Goal: Book appointment/travel/reservation

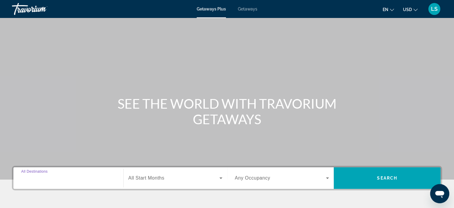
click at [92, 180] on input "Destination All Destinations" at bounding box center [68, 177] width 94 height 7
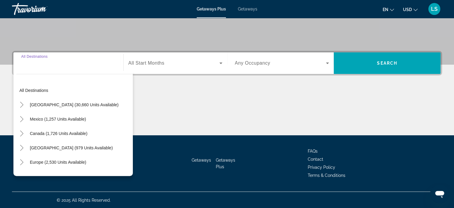
scroll to position [115, 0]
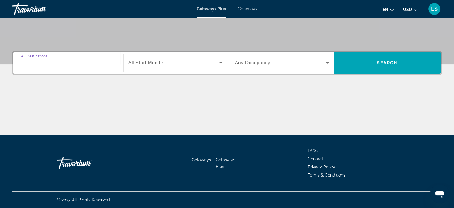
click at [94, 61] on input "Destination All Destinations" at bounding box center [68, 62] width 94 height 7
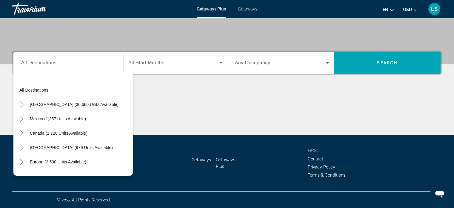
click at [155, 64] on span "All Start Months" at bounding box center [146, 62] width 36 height 5
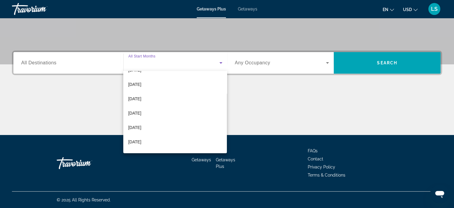
scroll to position [51, 0]
drag, startPoint x: 273, startPoint y: 72, endPoint x: 292, endPoint y: 60, distance: 22.1
click at [292, 60] on div at bounding box center [227, 104] width 454 height 208
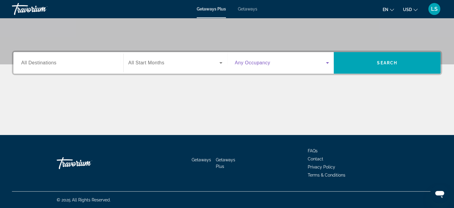
click at [292, 60] on span "Search widget" at bounding box center [280, 62] width 91 height 7
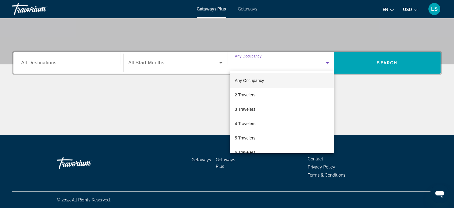
click at [70, 68] on div at bounding box center [227, 104] width 454 height 208
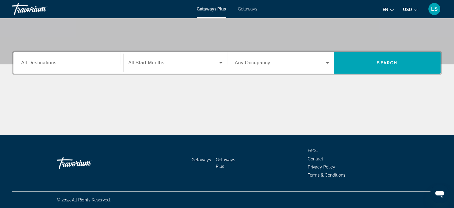
click at [48, 65] on span "All Destinations" at bounding box center [38, 62] width 35 height 5
click at [48, 65] on input "Destination All Destinations" at bounding box center [68, 62] width 94 height 7
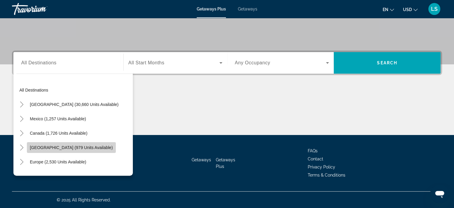
click at [61, 143] on span "Search widget" at bounding box center [71, 147] width 89 height 14
type input "**********"
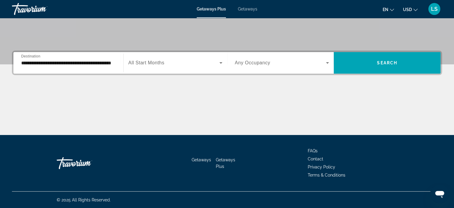
click at [153, 64] on span "All Start Months" at bounding box center [146, 62] width 36 height 5
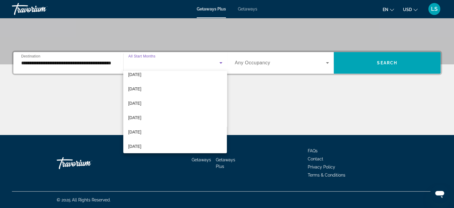
scroll to position [26, 0]
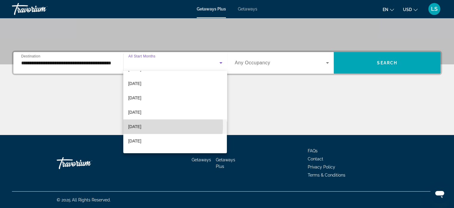
click at [141, 125] on span "[DATE]" at bounding box center [134, 126] width 13 height 7
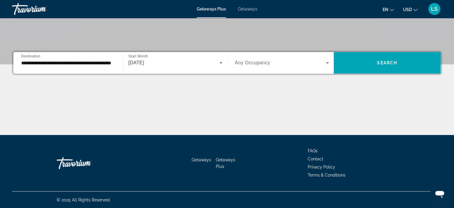
click at [290, 58] on div "Search widget" at bounding box center [282, 62] width 94 height 17
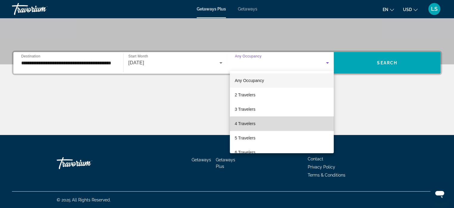
click at [283, 127] on mat-option "4 Travelers" at bounding box center [282, 123] width 104 height 14
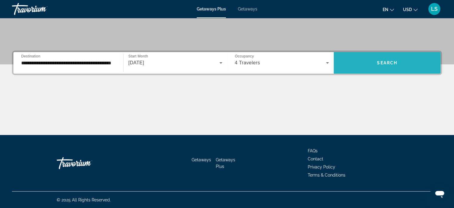
click at [385, 63] on span "Search" at bounding box center [387, 62] width 20 height 5
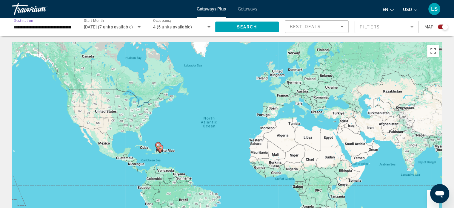
click at [48, 26] on input "**********" at bounding box center [42, 27] width 57 height 7
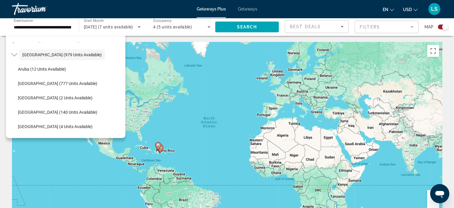
scroll to position [57, 0]
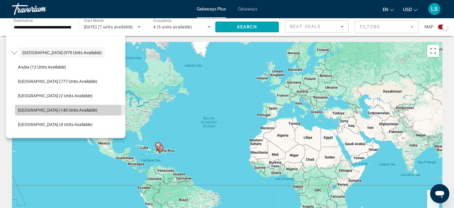
click at [48, 109] on span "[GEOGRAPHIC_DATA] (140 units available)" at bounding box center [57, 110] width 79 height 5
type input "**********"
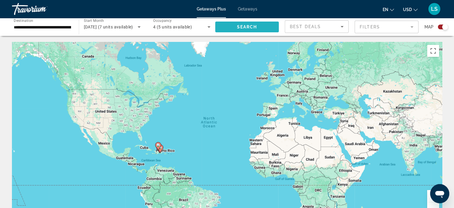
click at [252, 28] on span "Search" at bounding box center [247, 27] width 20 height 5
click at [379, 28] on mat-form-field "Filters" at bounding box center [387, 27] width 64 height 13
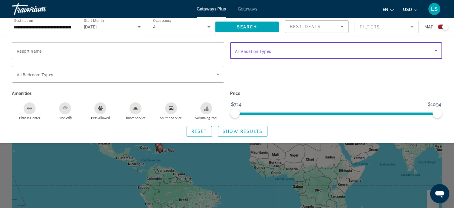
click at [281, 54] on span "Search widget" at bounding box center [335, 50] width 200 height 7
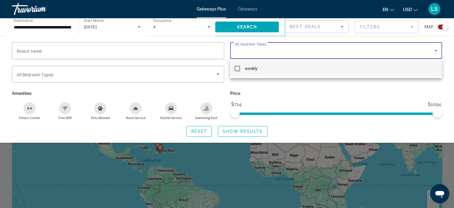
click at [277, 53] on div at bounding box center [227, 104] width 454 height 208
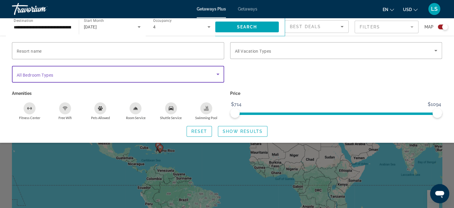
click at [158, 76] on span "Search widget" at bounding box center [117, 74] width 200 height 7
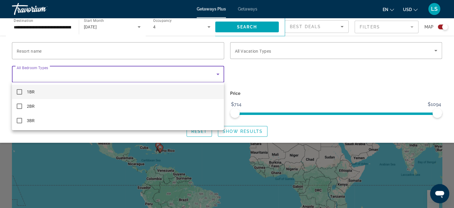
click at [158, 76] on div at bounding box center [227, 104] width 454 height 208
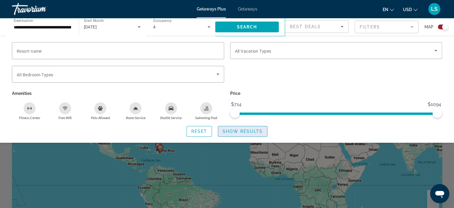
click at [236, 133] on span "Show Results" at bounding box center [243, 131] width 40 height 5
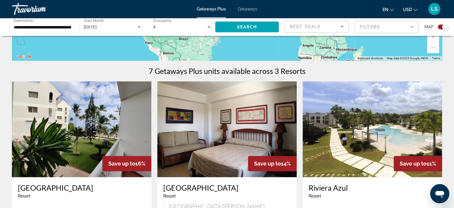
scroll to position [157, 0]
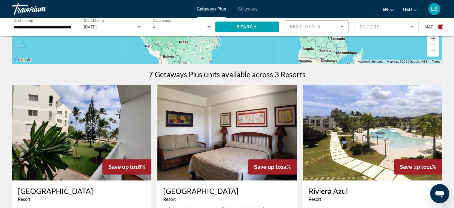
click at [99, 130] on img "Main content" at bounding box center [82, 133] width 140 height 96
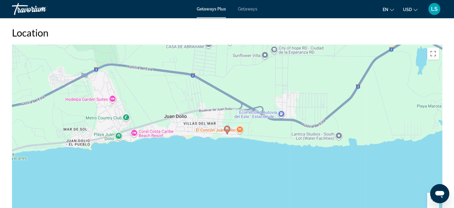
scroll to position [705, 0]
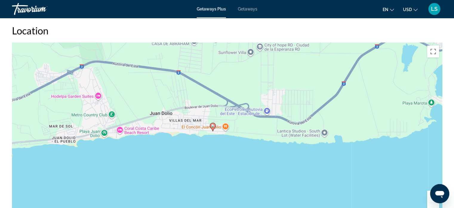
drag, startPoint x: 227, startPoint y: 120, endPoint x: 212, endPoint y: 118, distance: 14.7
click at [212, 123] on icon "Main content" at bounding box center [212, 127] width 5 height 8
click at [195, 122] on div "To activate drag with keyboard, press Alt + Enter. Once in keyboard drag state,…" at bounding box center [227, 131] width 431 height 179
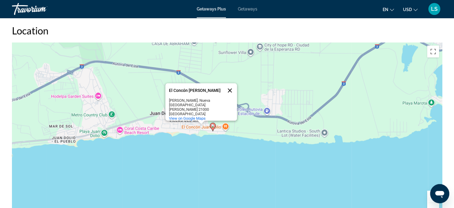
click at [232, 84] on button "Close" at bounding box center [230, 90] width 14 height 14
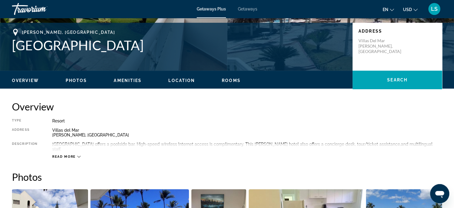
scroll to position [0, 0]
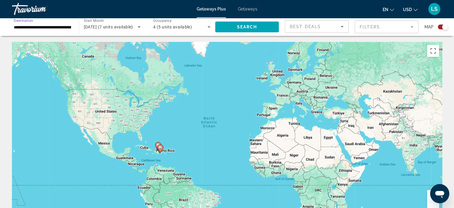
click at [50, 25] on input "**********" at bounding box center [42, 27] width 57 height 7
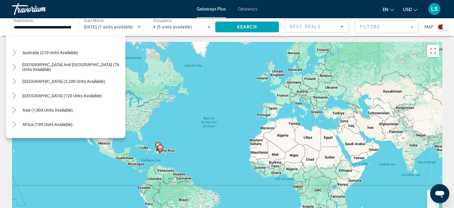
scroll to position [212, 0]
